Goal: Task Accomplishment & Management: Use online tool/utility

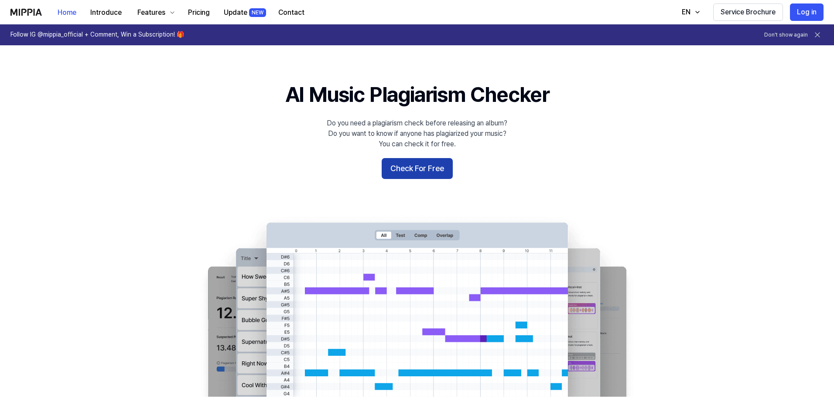
click at [426, 167] on button "Check For Free" at bounding box center [416, 168] width 71 height 21
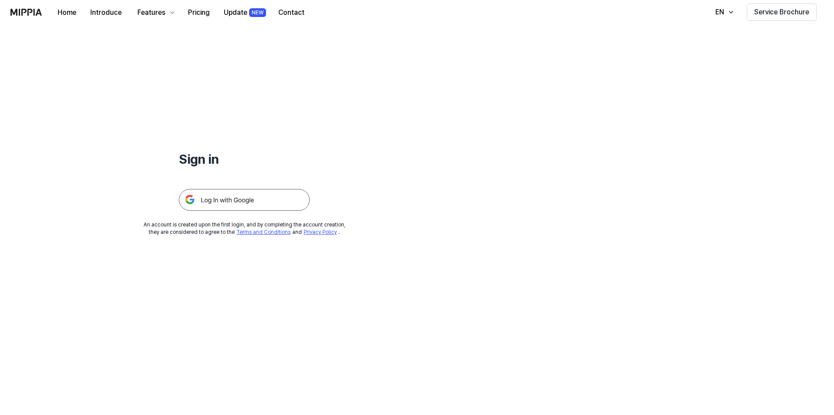
click at [274, 201] on img at bounding box center [244, 200] width 131 height 22
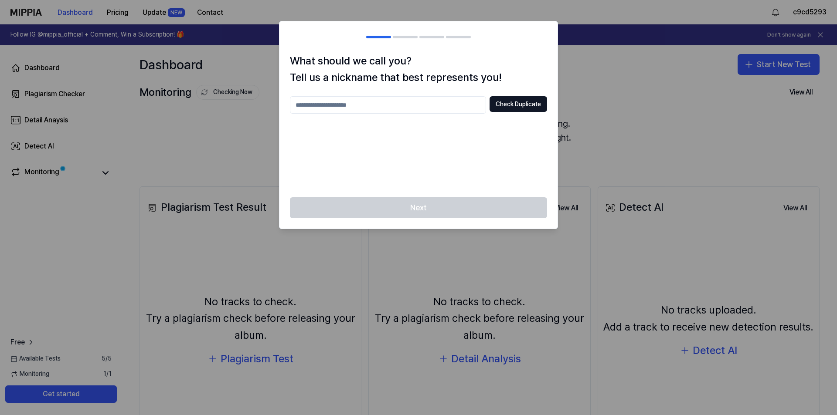
click at [464, 109] on input "text" at bounding box center [388, 104] width 196 height 17
type input "****"
click at [513, 97] on button "Check Duplicate" at bounding box center [519, 104] width 58 height 16
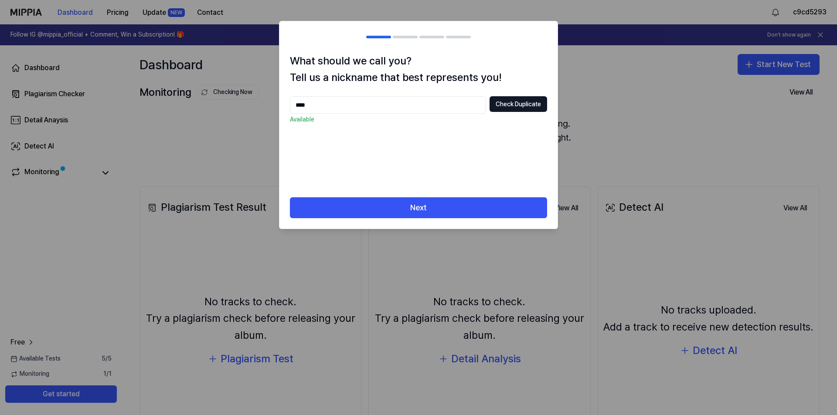
click at [449, 102] on input "****" at bounding box center [388, 104] width 196 height 17
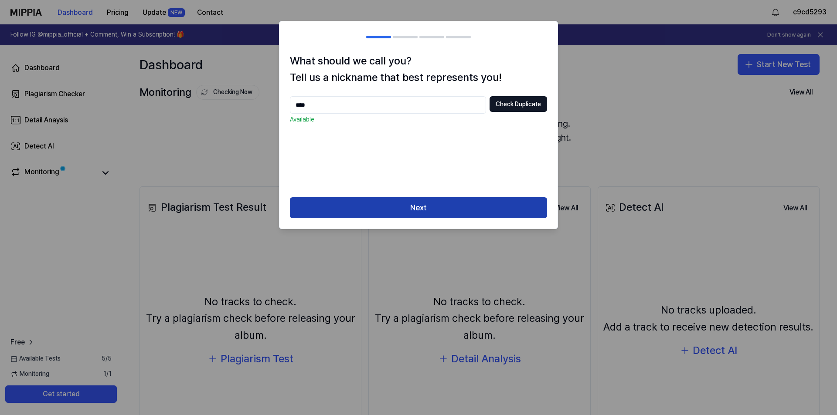
click at [422, 208] on button "Next" at bounding box center [418, 207] width 257 height 21
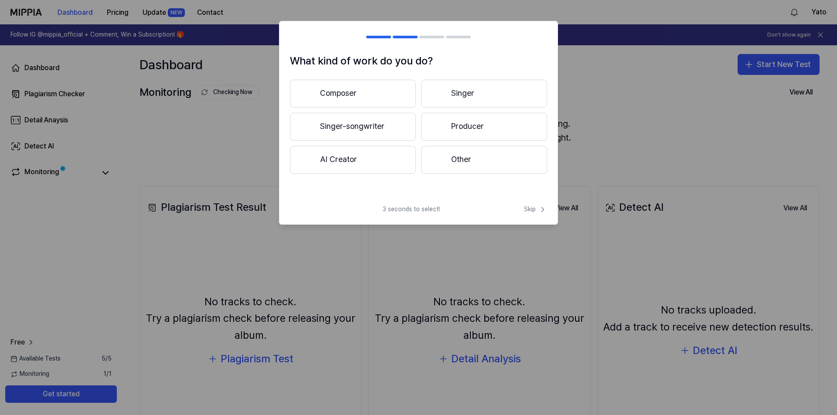
click at [469, 123] on button "Producer" at bounding box center [484, 127] width 126 height 28
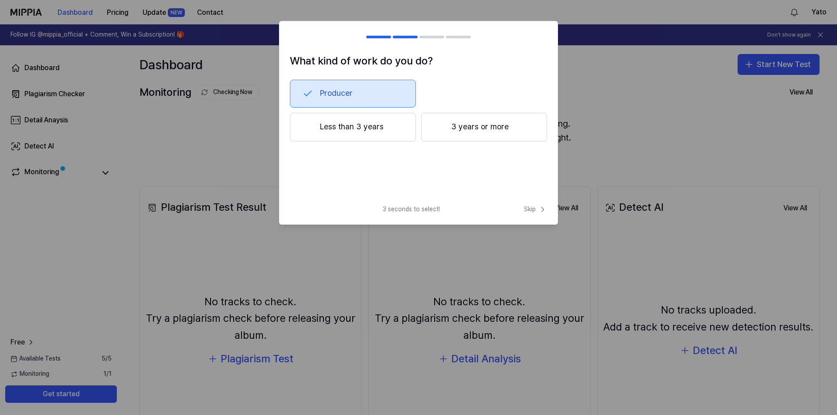
click at [375, 129] on button "Less than 3 years" at bounding box center [353, 127] width 126 height 29
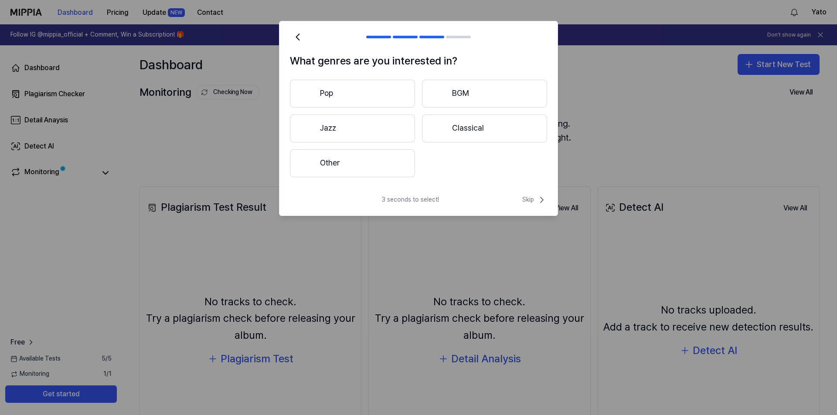
click at [395, 167] on button "Other" at bounding box center [352, 164] width 125 height 28
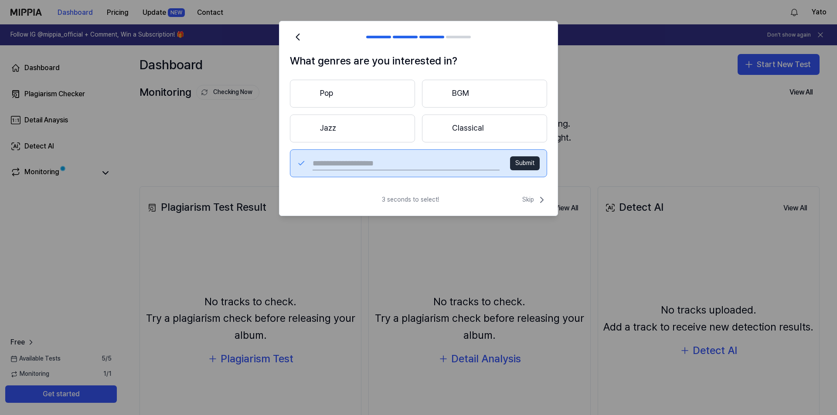
click at [481, 160] on input "text" at bounding box center [406, 164] width 187 height 14
type input "*****"
click at [524, 160] on button "Submit" at bounding box center [525, 164] width 30 height 14
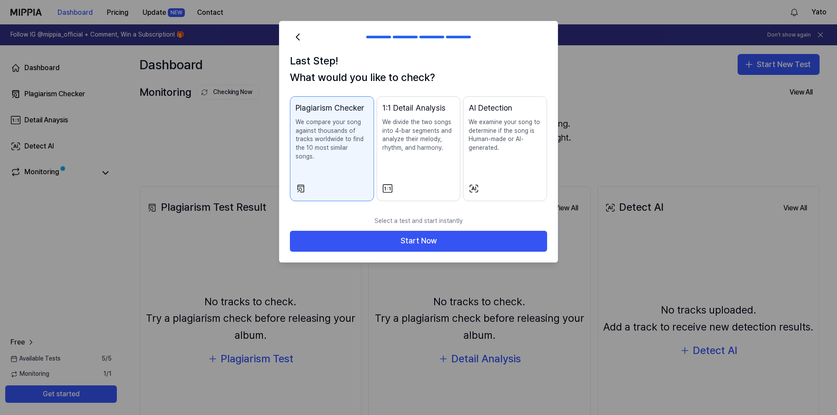
click at [485, 184] on div at bounding box center [505, 189] width 73 height 10
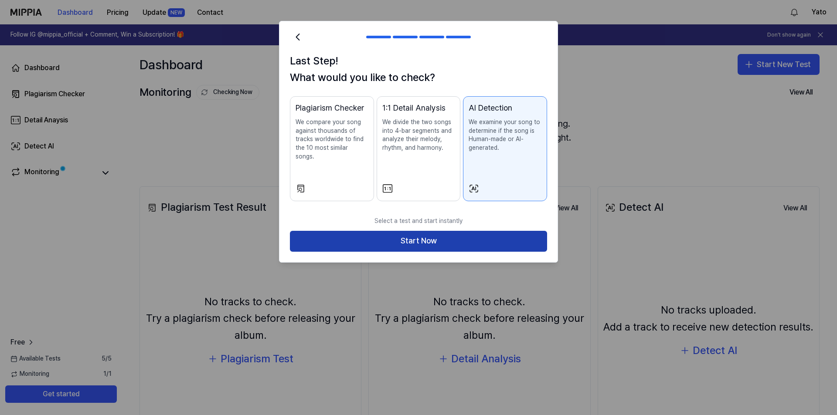
click at [469, 231] on button "Start Now" at bounding box center [418, 241] width 257 height 21
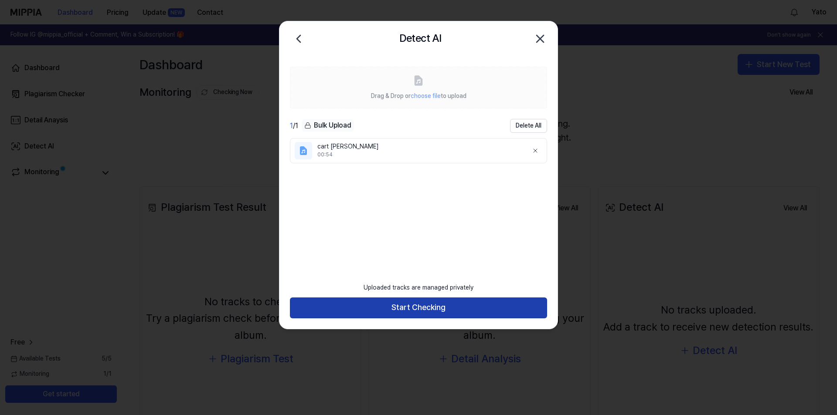
click at [446, 304] on button "Start Checking" at bounding box center [418, 308] width 257 height 21
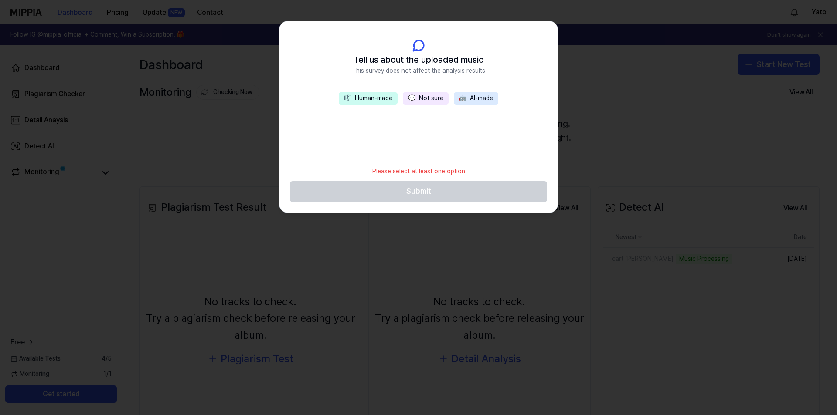
click at [367, 101] on button "🎼 Human-made" at bounding box center [368, 98] width 59 height 12
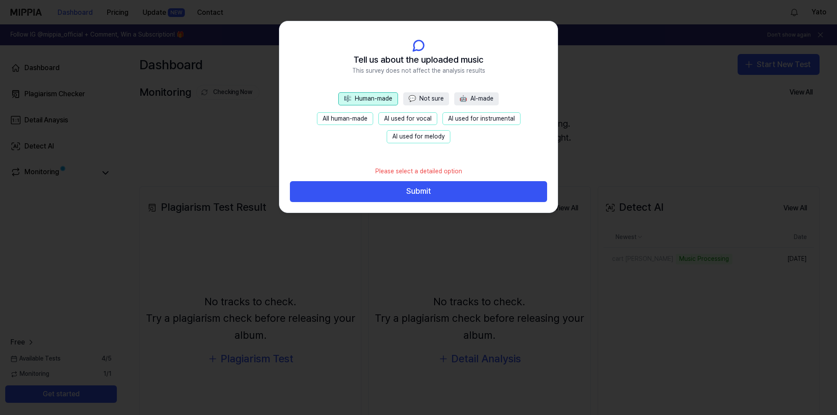
click at [356, 120] on button "All human-made" at bounding box center [345, 118] width 56 height 13
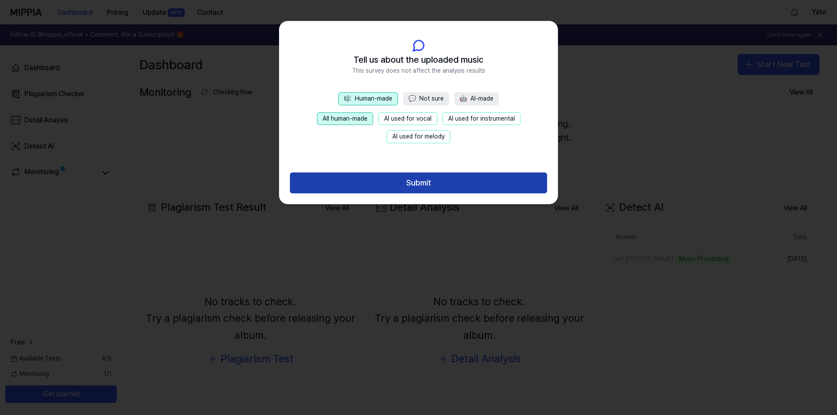
click at [404, 184] on button "Submit" at bounding box center [418, 183] width 257 height 21
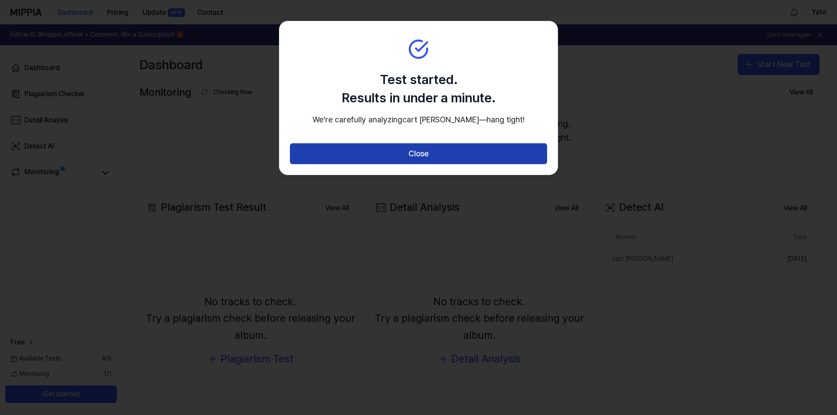
click at [411, 164] on button "Close" at bounding box center [418, 153] width 257 height 21
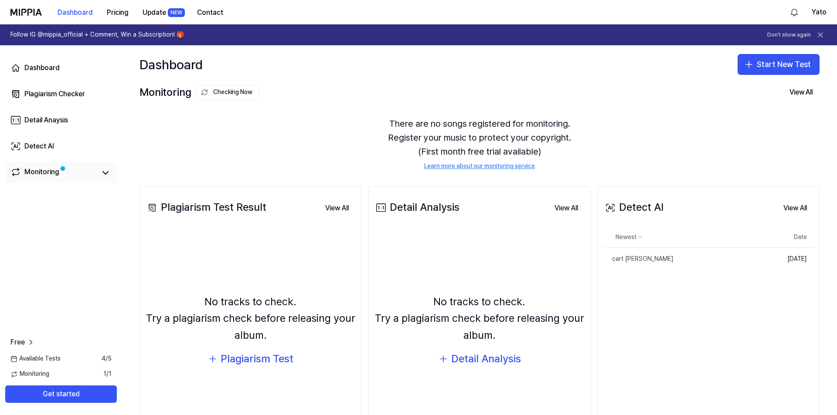
click at [54, 173] on div "Monitoring" at bounding box center [41, 173] width 35 height 12
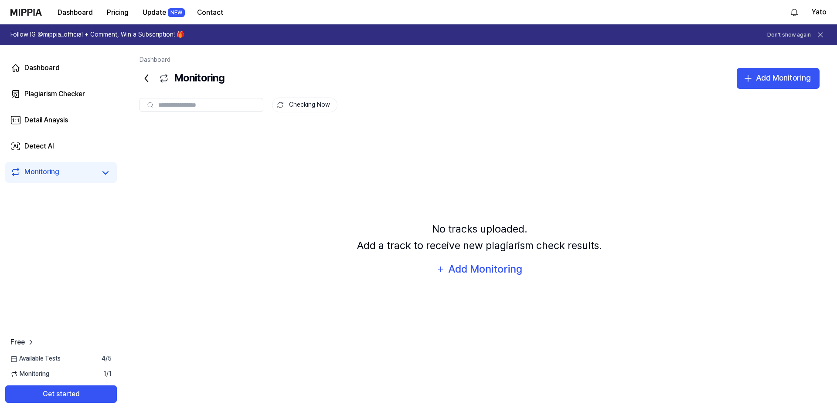
click at [820, 37] on icon at bounding box center [820, 35] width 9 height 9
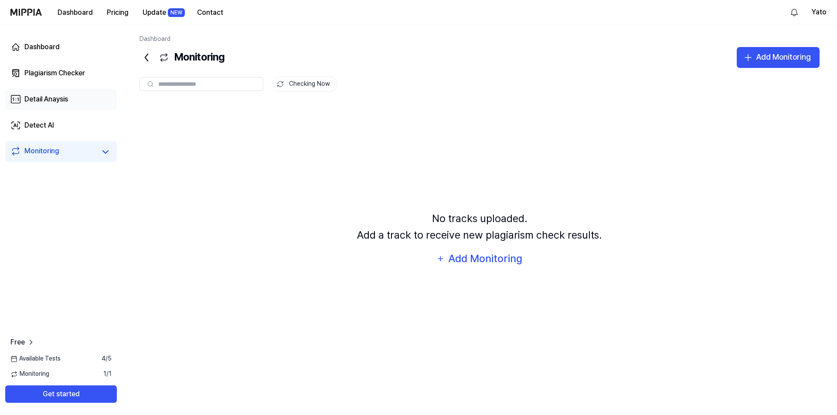
click at [67, 102] on div "Detail Anaysis" at bounding box center [46, 99] width 44 height 10
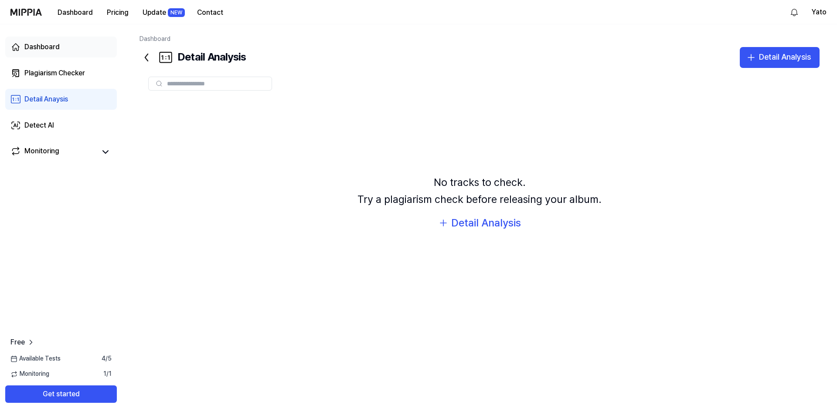
click at [81, 55] on link "Dashboard" at bounding box center [61, 47] width 112 height 21
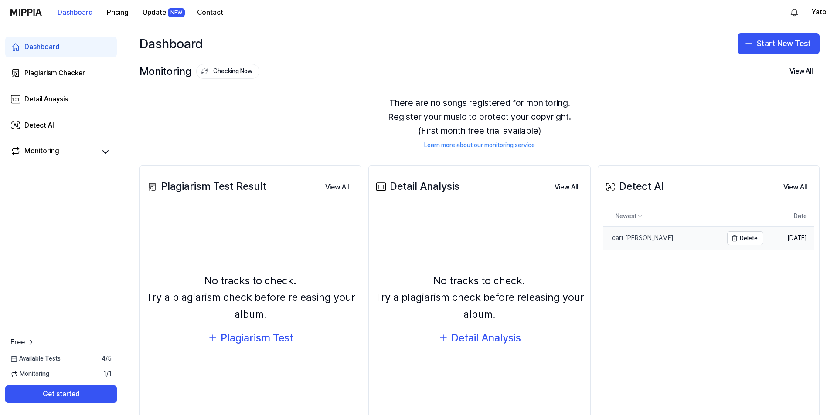
click at [652, 239] on link "cart [PERSON_NAME]" at bounding box center [662, 238] width 119 height 23
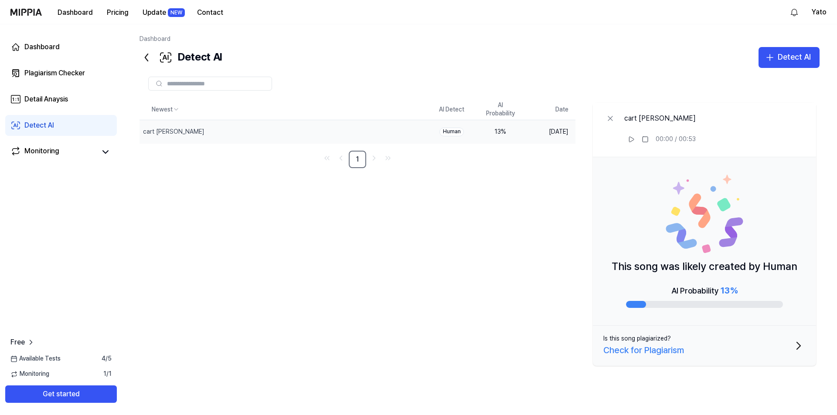
click at [216, 201] on div "Newest AI Detect AI Probability Date cart [PERSON_NAME] Delete Human 13 % [DATE…" at bounding box center [480, 234] width 680 height 270
click at [55, 53] on link "Dashboard" at bounding box center [61, 47] width 112 height 21
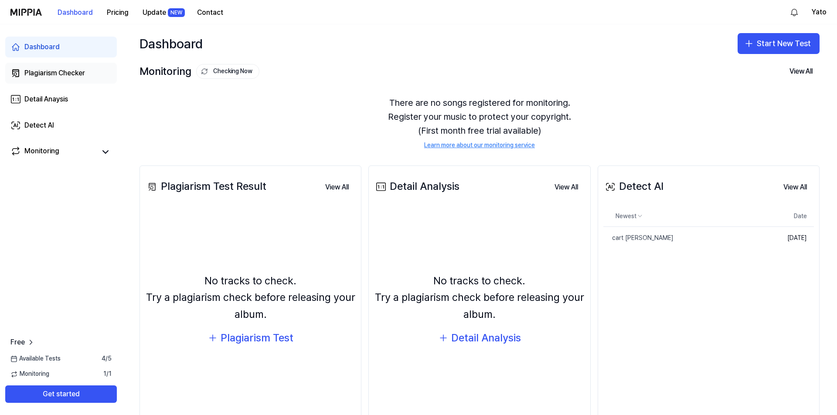
click at [65, 68] on div "Plagiarism Checker" at bounding box center [54, 73] width 61 height 10
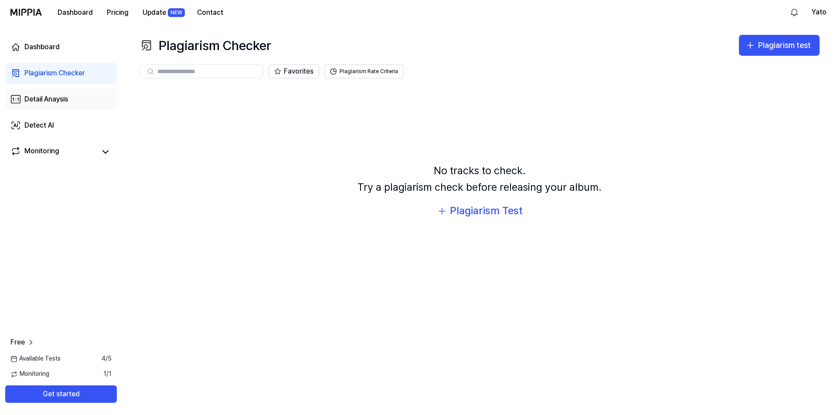
click at [75, 98] on link "Detail Anaysis" at bounding box center [61, 99] width 112 height 21
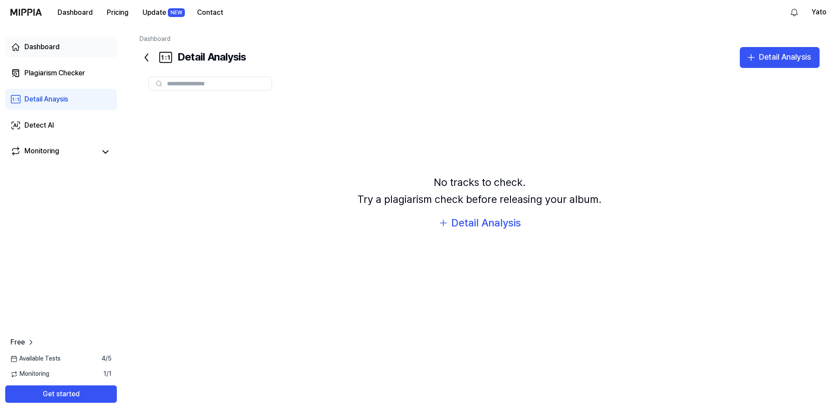
click at [80, 51] on link "Dashboard" at bounding box center [61, 47] width 112 height 21
